Goal: Information Seeking & Learning: Learn about a topic

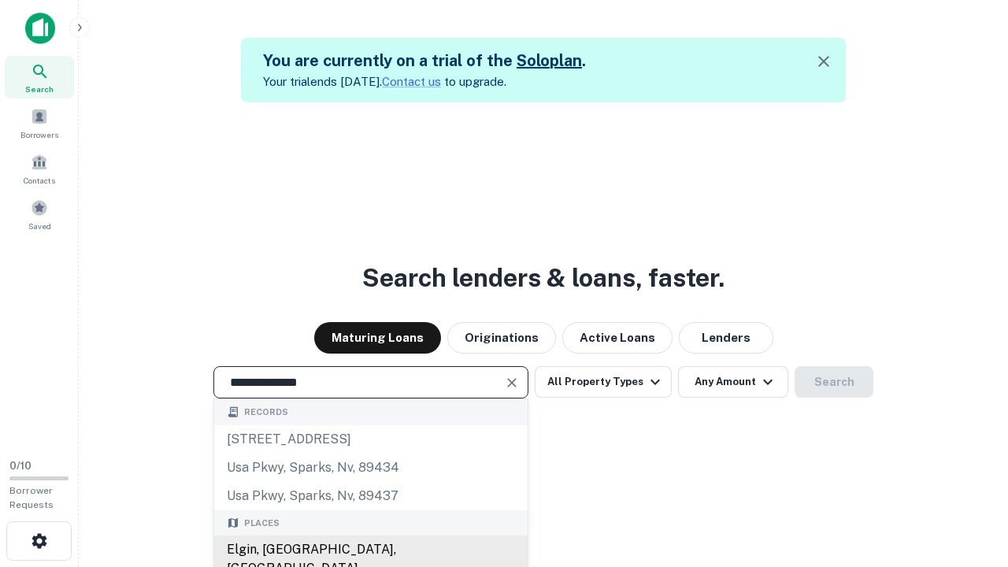
click at [370, 550] on div "Elgin, [GEOGRAPHIC_DATA], [GEOGRAPHIC_DATA]" at bounding box center [370, 559] width 313 height 47
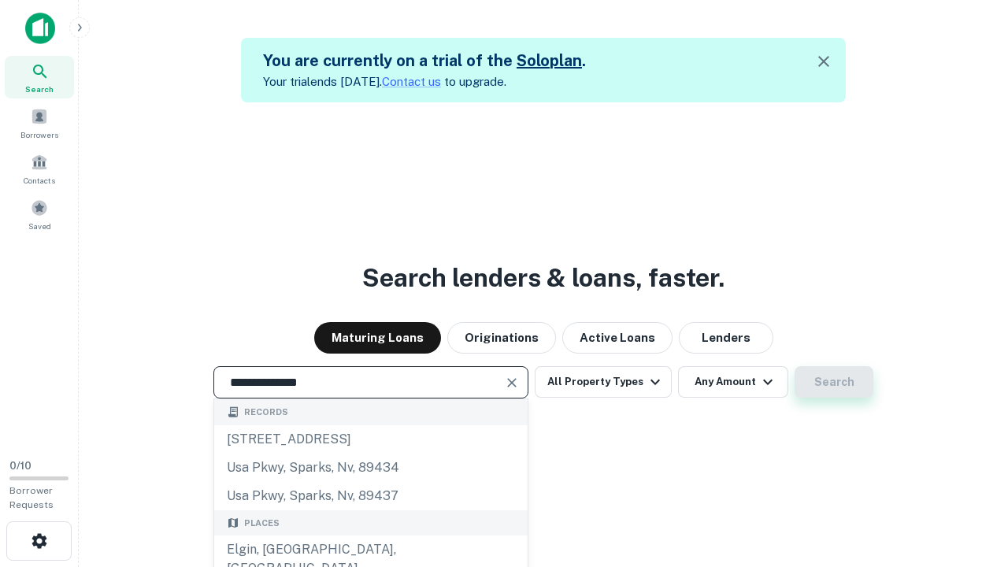
type input "**********"
click at [834, 382] on button "Search" at bounding box center [834, 382] width 79 height 32
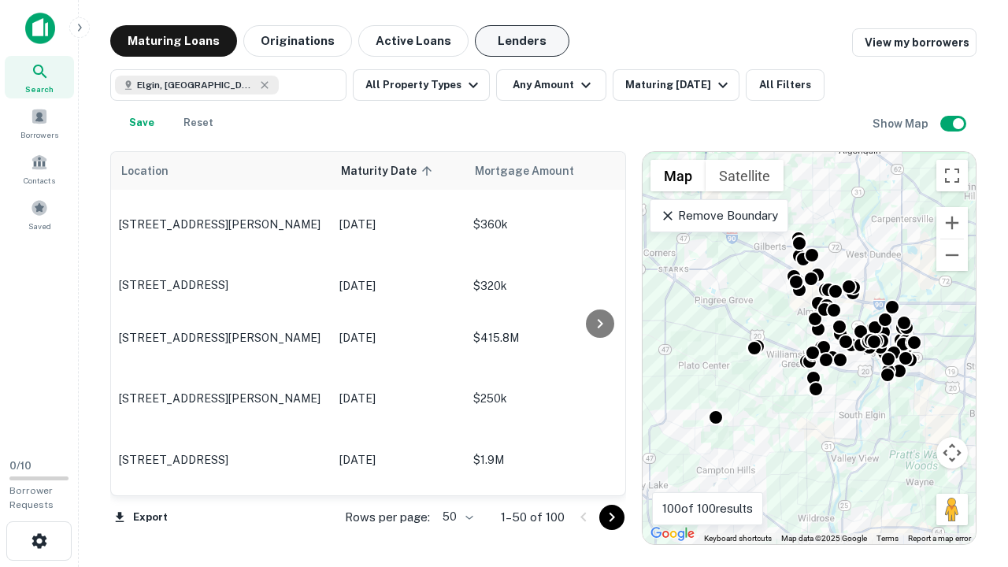
click at [522, 41] on button "Lenders" at bounding box center [522, 41] width 95 height 32
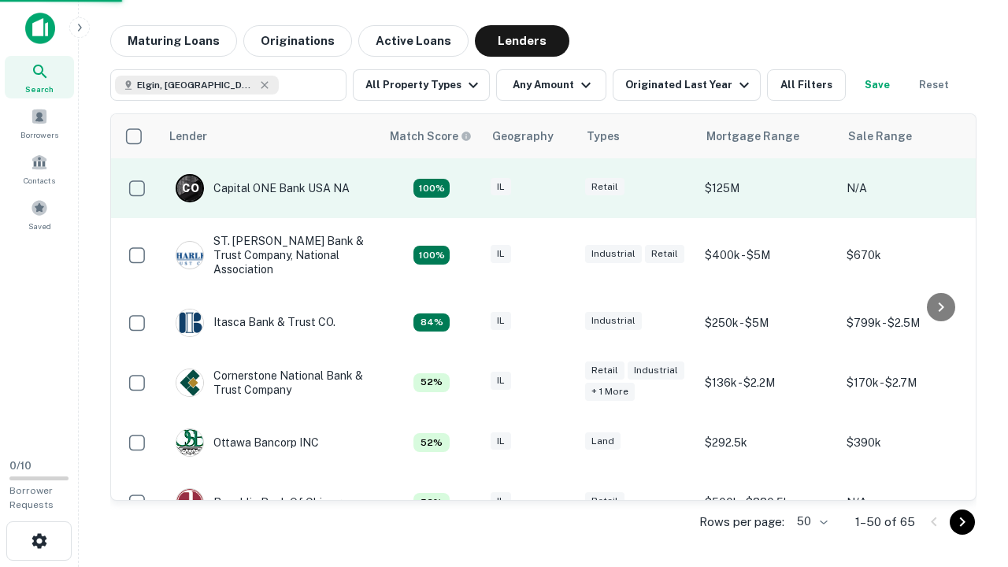
click at [559, 188] on div "IL" at bounding box center [530, 188] width 79 height 21
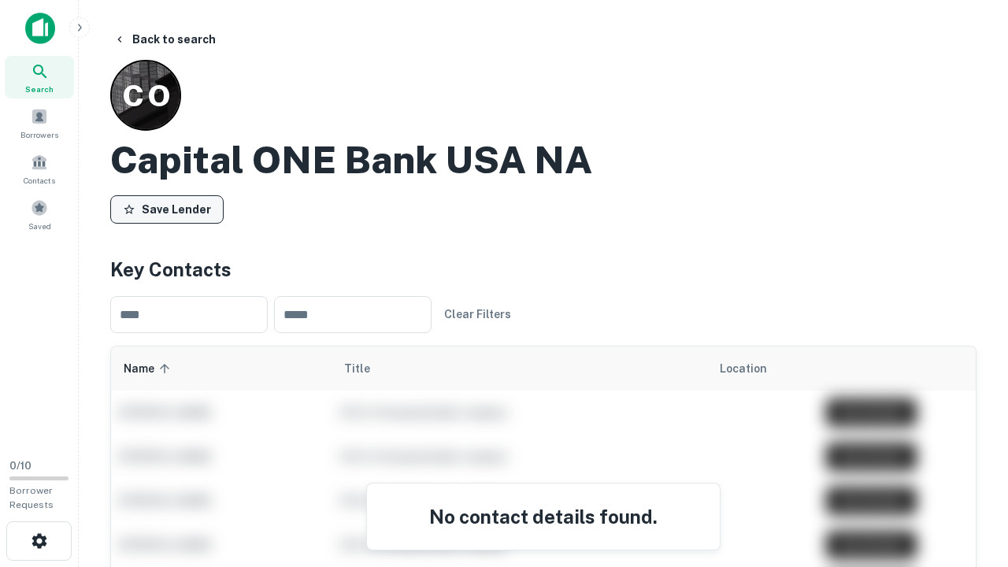
click at [167, 209] on button "Save Lender" at bounding box center [166, 209] width 113 height 28
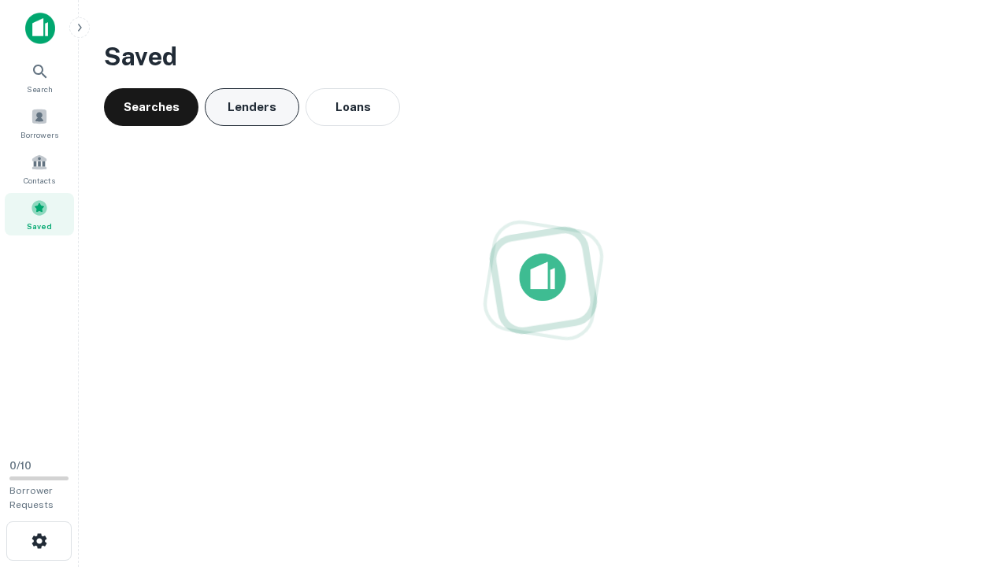
click at [252, 107] on button "Lenders" at bounding box center [252, 107] width 95 height 38
